Goal: Participate in discussion

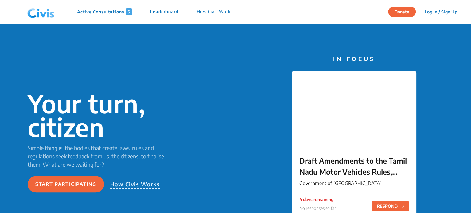
click at [99, 13] on p "Active Consultations 5" at bounding box center [104, 11] width 55 height 7
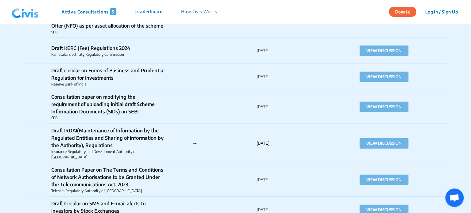
scroll to position [5927, 0]
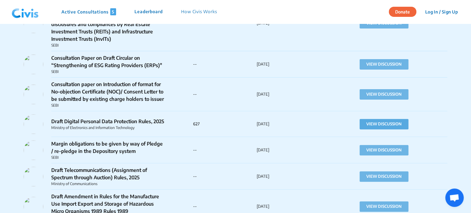
click at [376, 119] on button "VIEW DISCUSSION" at bounding box center [383, 124] width 49 height 10
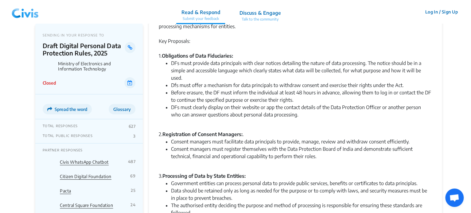
scroll to position [40, 0]
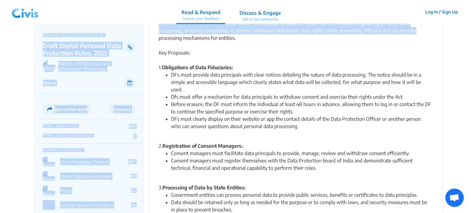
drag, startPoint x: 470, startPoint y: 31, endPoint x: 466, endPoint y: 6, distance: 25.1
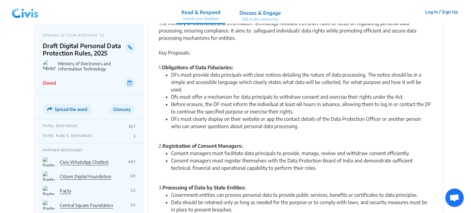
click at [357, 115] on li "DFs must clearly display on their website or app the contact details of the Dat…" at bounding box center [301, 122] width 261 height 15
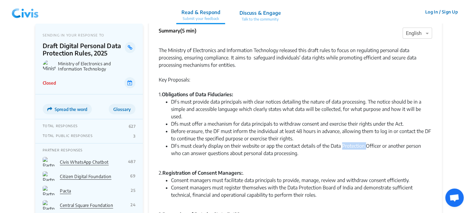
scroll to position [0, 0]
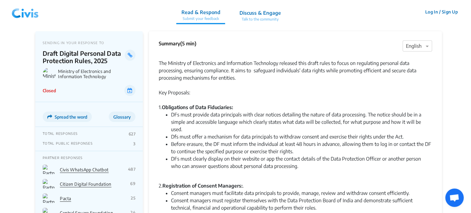
click at [270, 89] on div "Key Proposals:" at bounding box center [295, 89] width 273 height 15
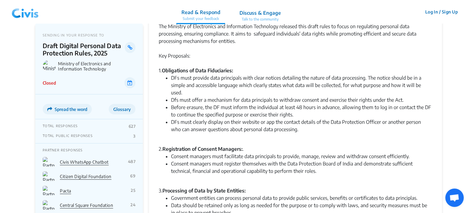
scroll to position [49, 0]
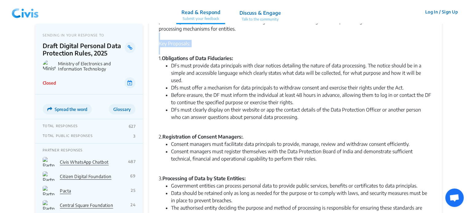
drag, startPoint x: 470, startPoint y: 31, endPoint x: 471, endPoint y: 52, distance: 21.2
click at [470, 52] on html "Read & Respond Submit your feedback Discuss & Engage Talk to the community Read…" at bounding box center [235, 69] width 471 height 237
